Goal: Transaction & Acquisition: Book appointment/travel/reservation

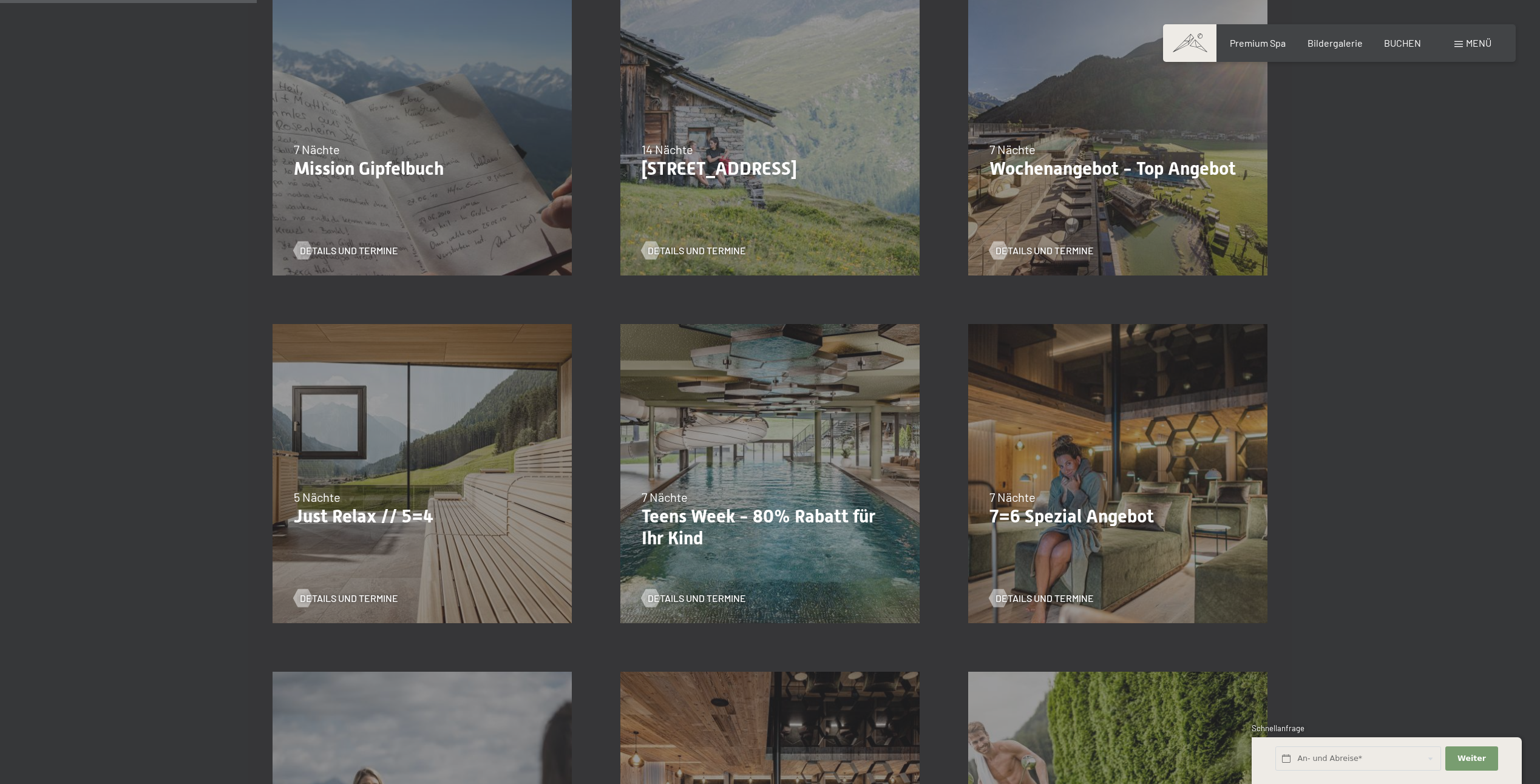
scroll to position [425, 0]
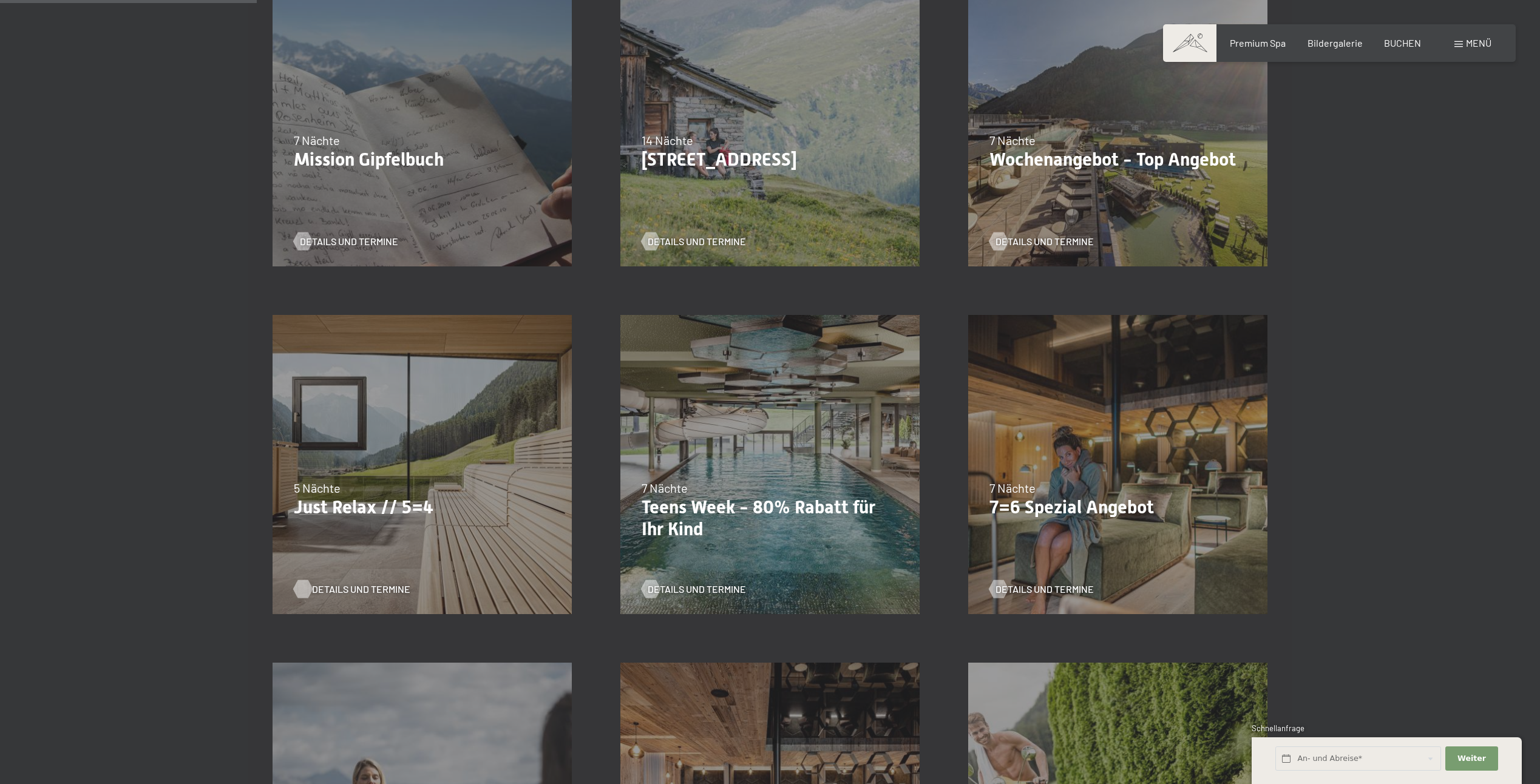
click at [354, 585] on span "Details und Termine" at bounding box center [361, 589] width 98 height 14
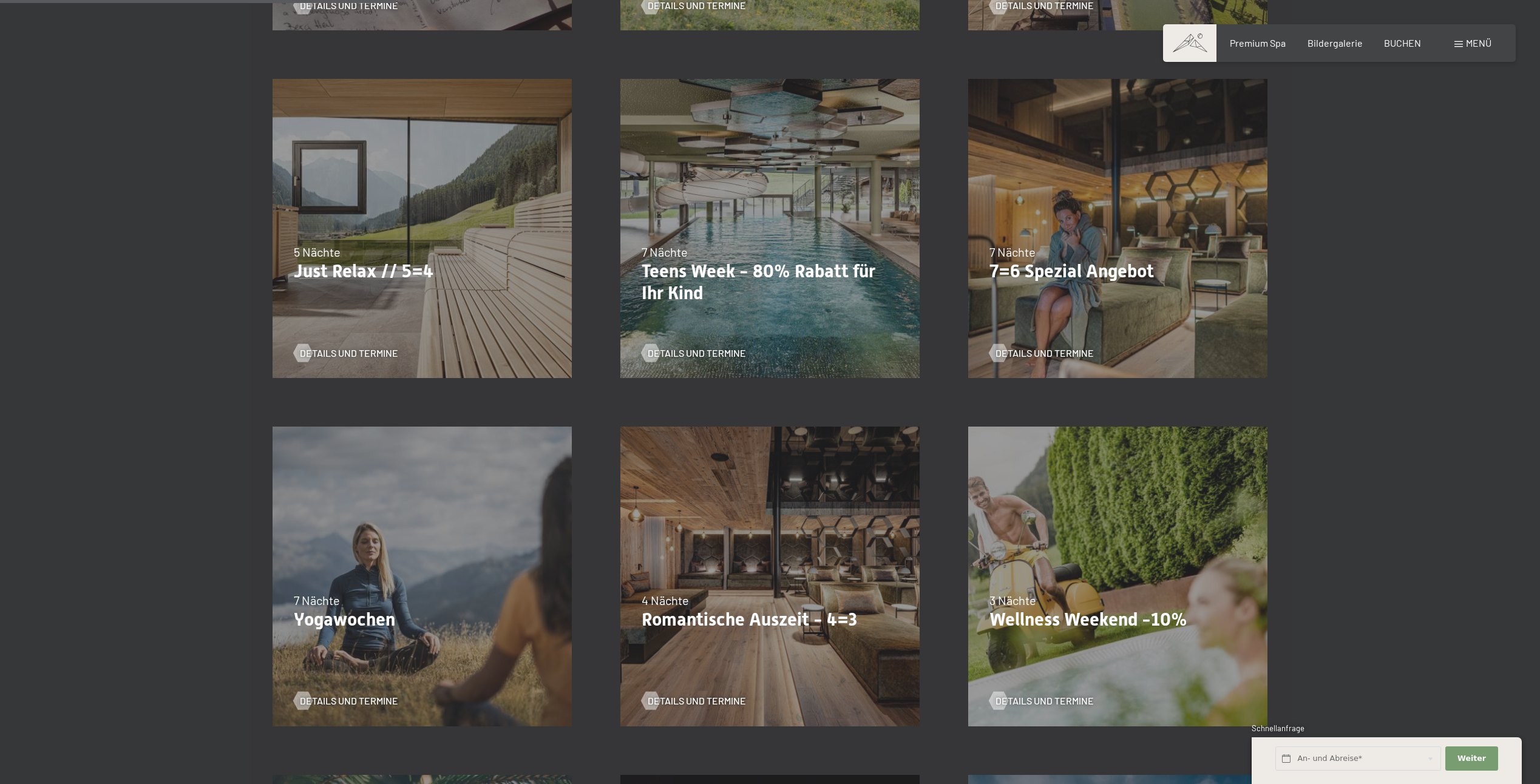
scroll to position [667, 0]
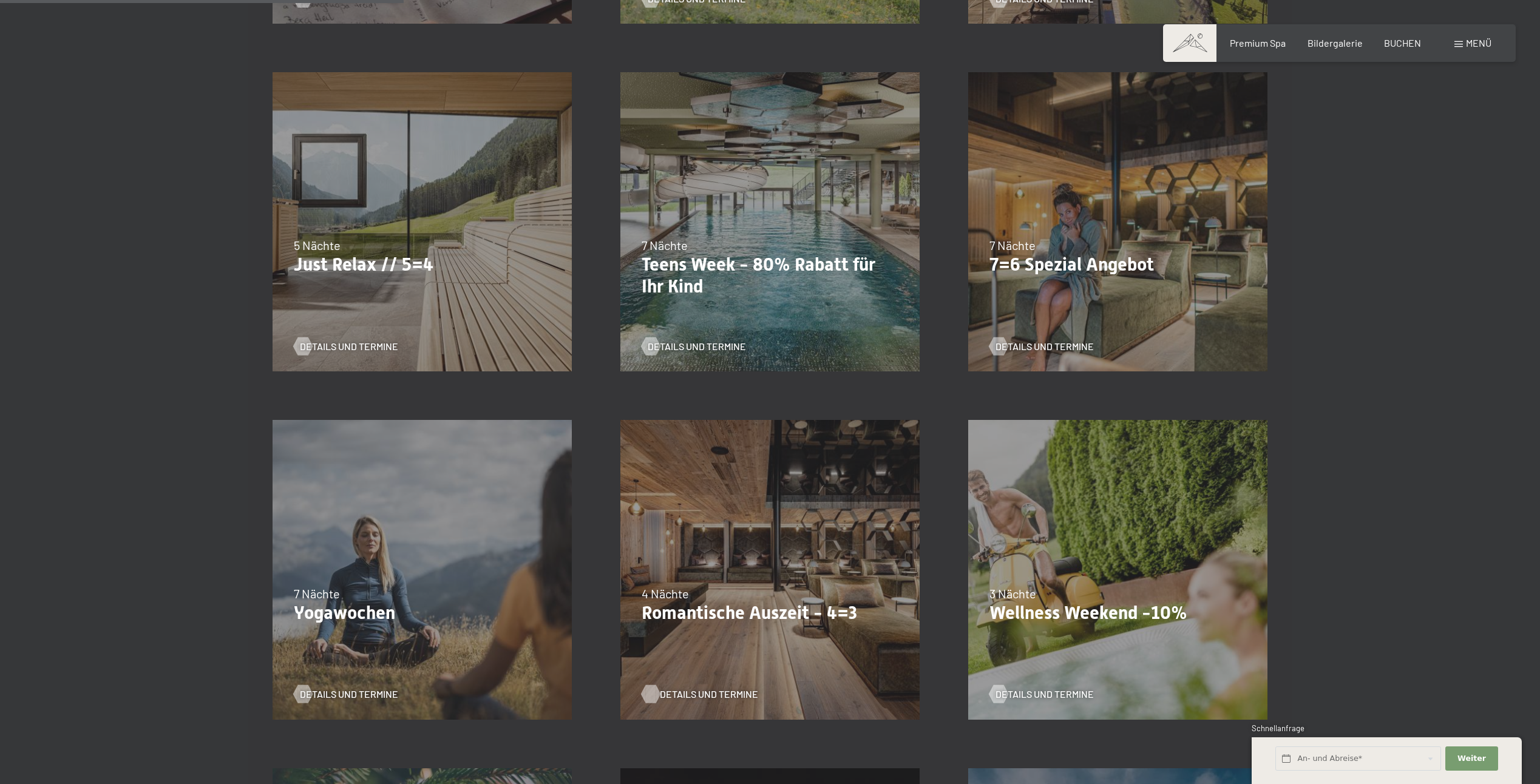
click at [686, 692] on span "Details und Termine" at bounding box center [708, 694] width 98 height 14
